Goal: Information Seeking & Learning: Learn about a topic

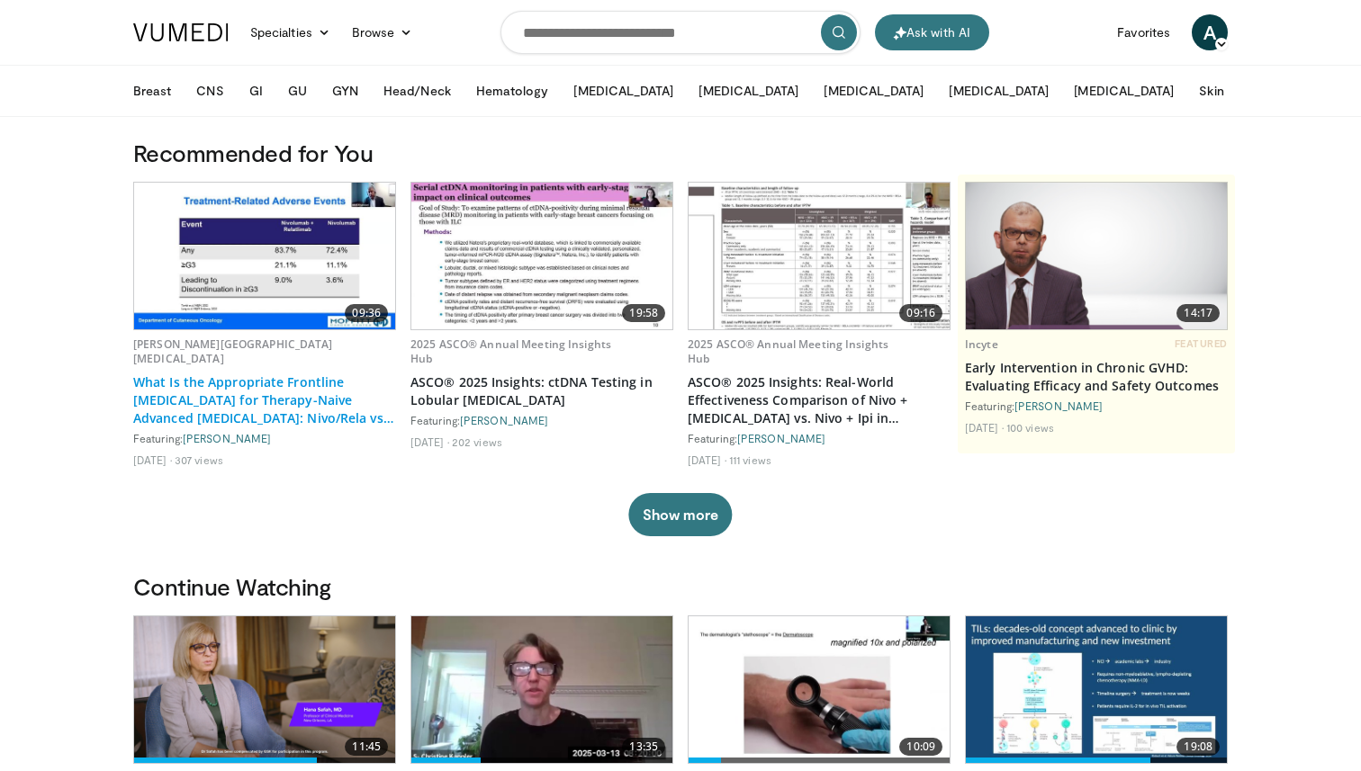
click at [263, 374] on link "What Is the Appropriate Frontline [MEDICAL_DATA] for Therapy-Naive Advanced [ME…" at bounding box center [264, 401] width 263 height 54
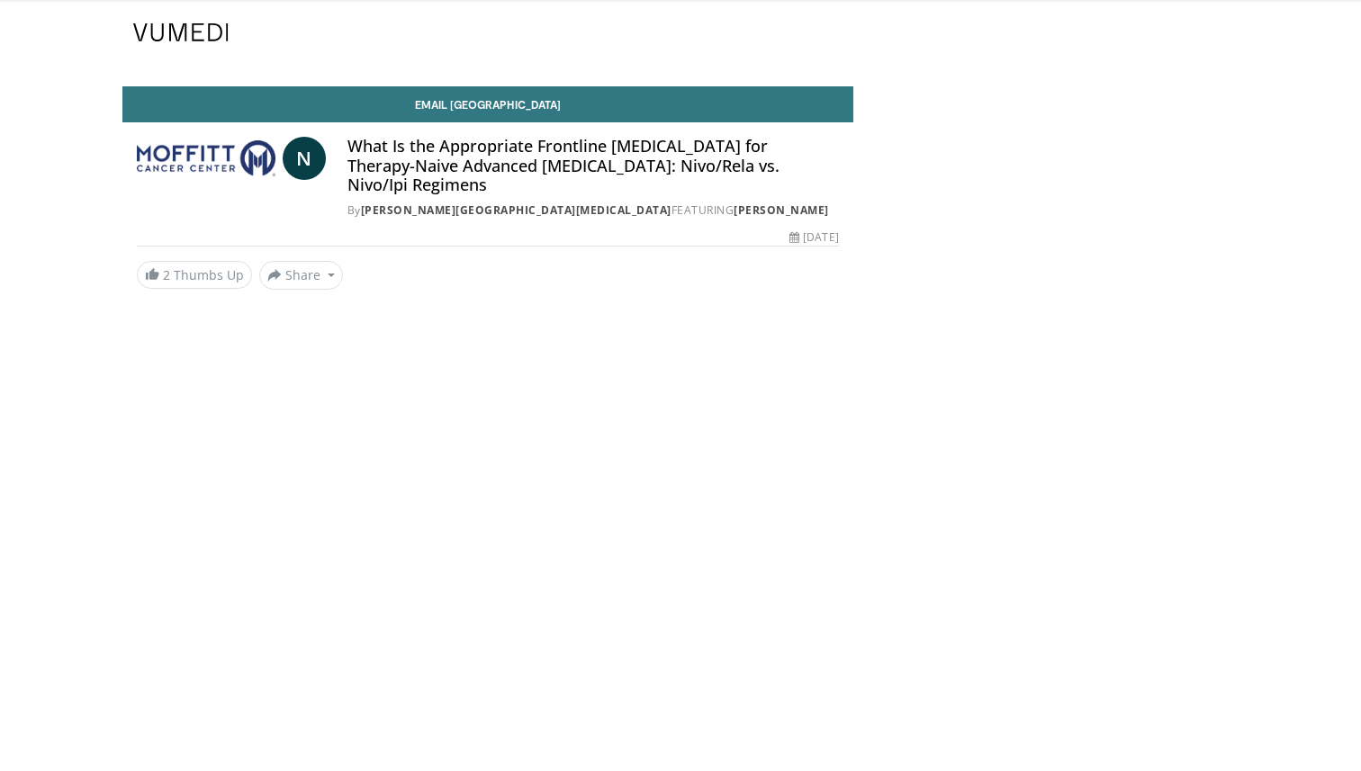
click at [255, 387] on body "Ask with AI Specialties Adult & Family Medicine Allergy, [MEDICAL_DATA], Immuno…" at bounding box center [680, 385] width 1361 height 771
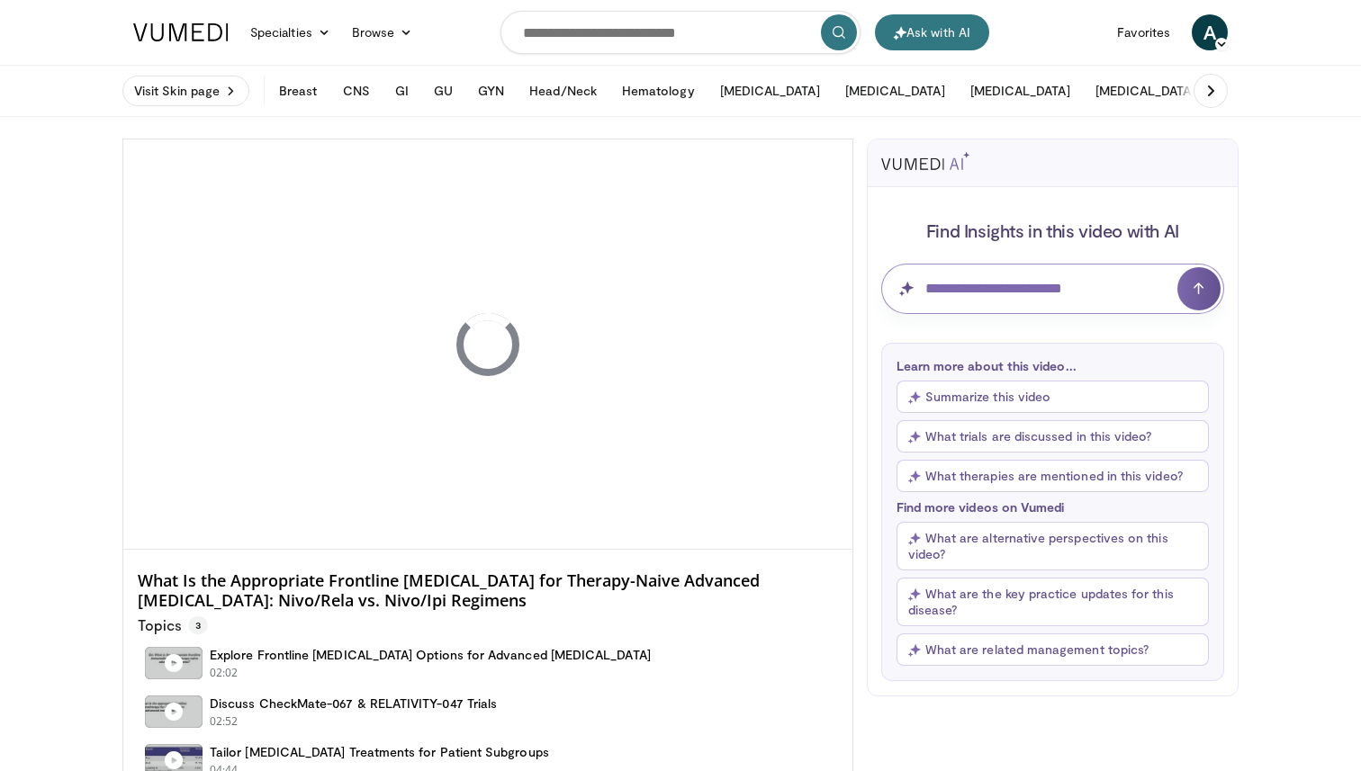
click at [1009, 296] on input "Question for AI" at bounding box center [1052, 289] width 343 height 50
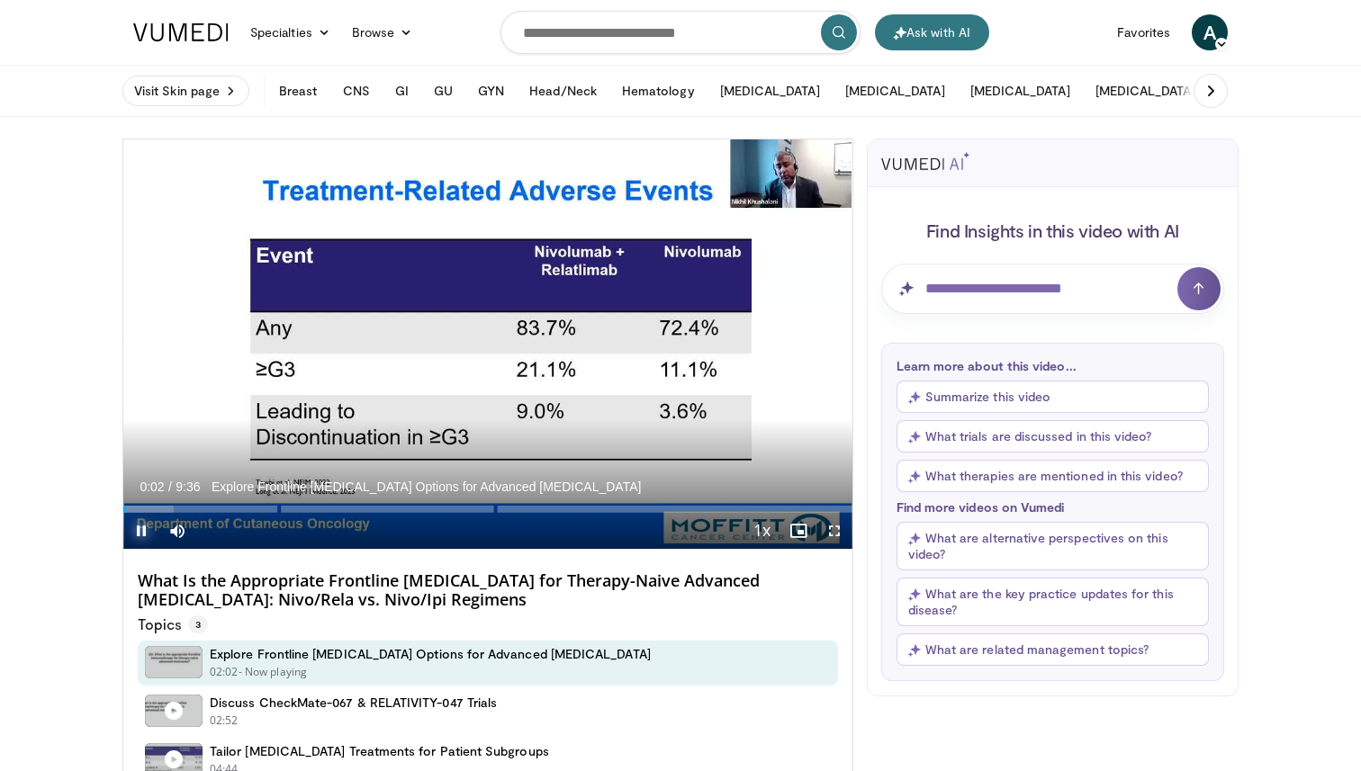
click at [139, 534] on span "Video Player" at bounding box center [141, 531] width 36 height 36
click at [993, 275] on input "Question for AI" at bounding box center [1052, 289] width 343 height 50
type input "**********"
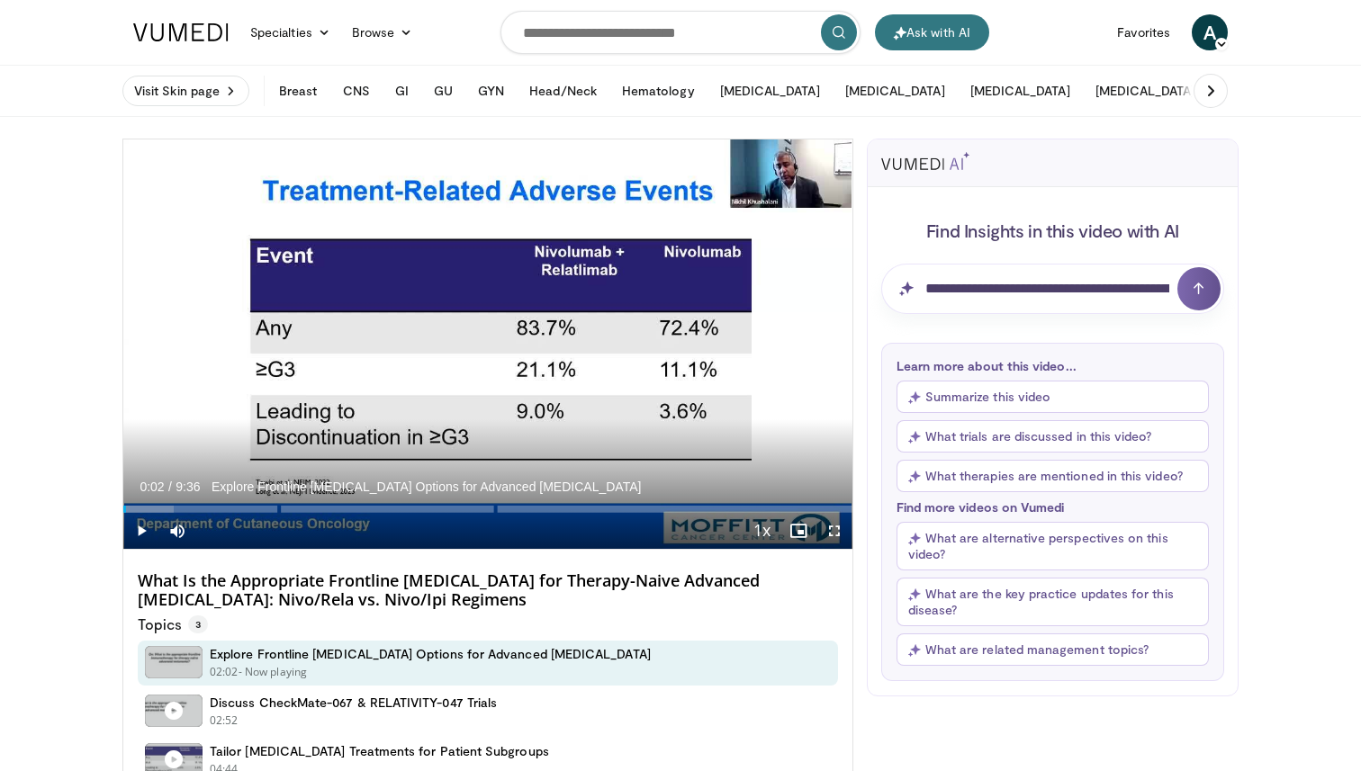
click at [1201, 296] on button "submit" at bounding box center [1198, 288] width 43 height 43
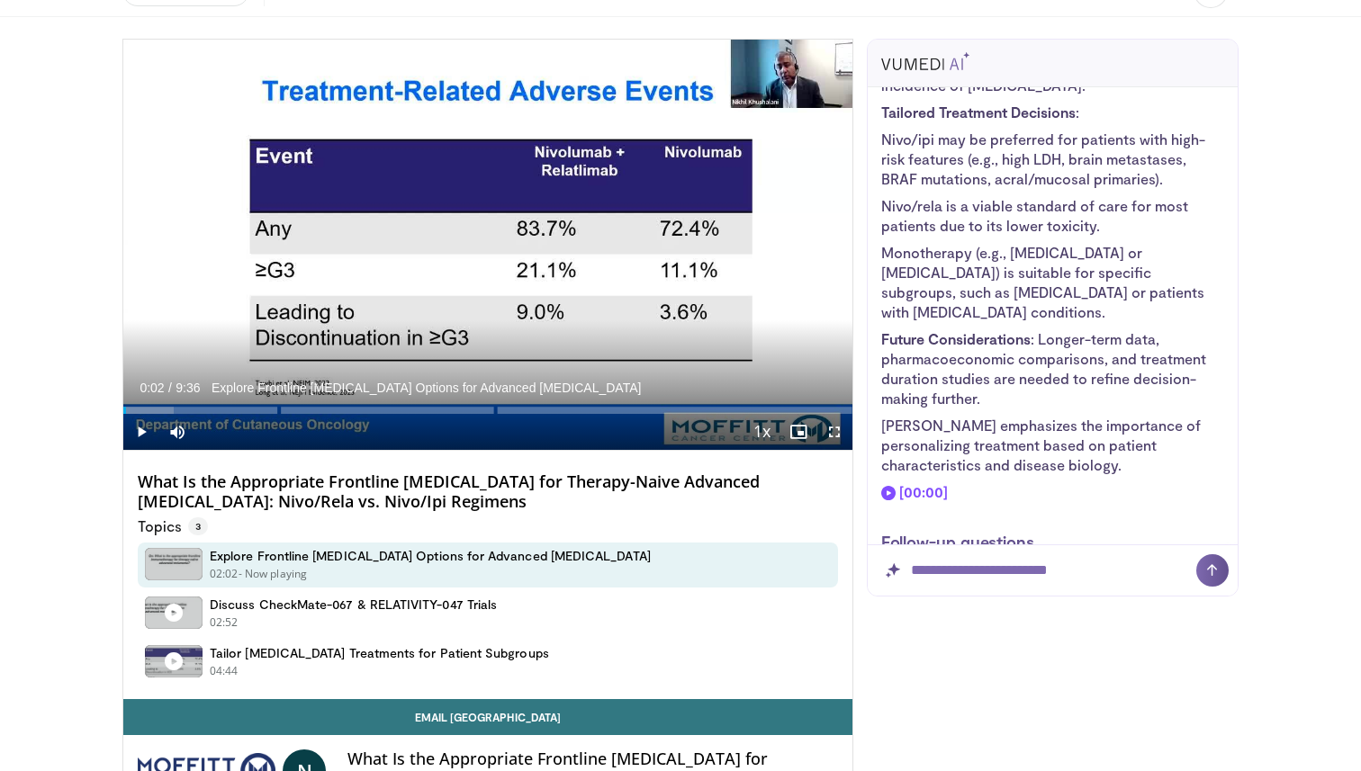
scroll to position [821, 0]
